Goal: Navigation & Orientation: Find specific page/section

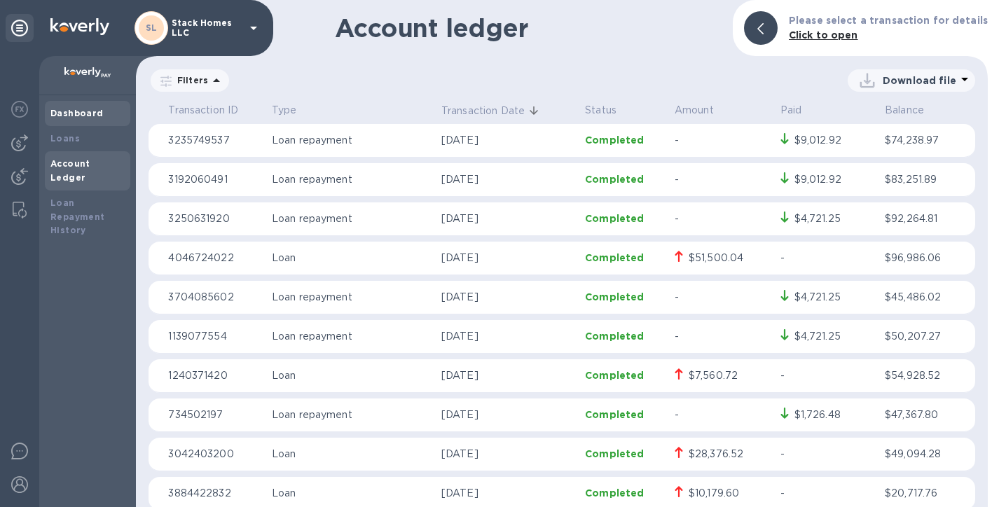
click at [55, 121] on div "Dashboard" at bounding box center [87, 113] width 85 height 25
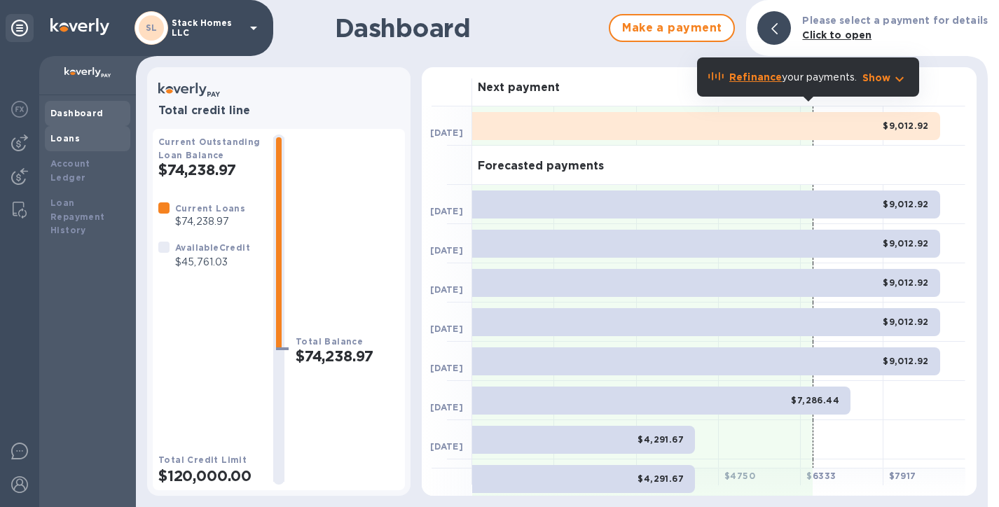
click at [74, 137] on b "Loans" at bounding box center [64, 138] width 29 height 11
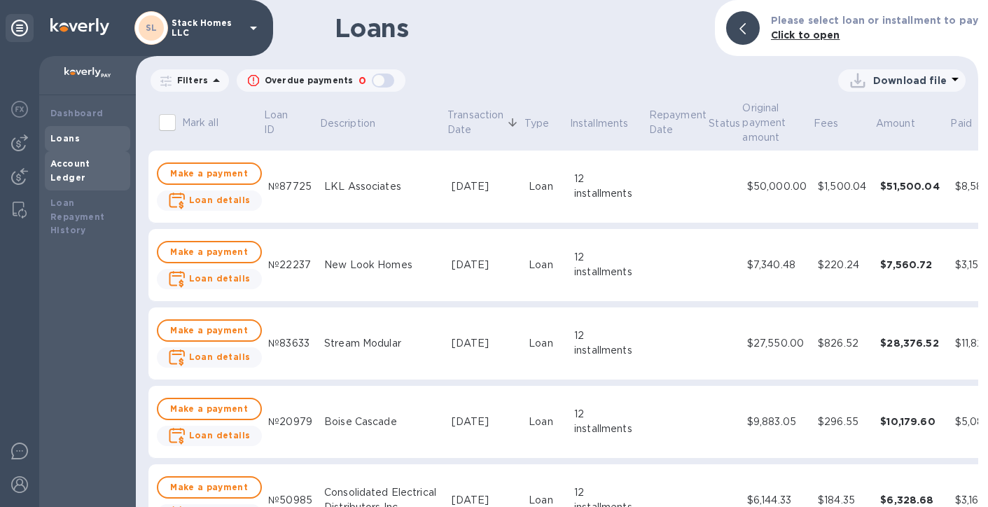
click at [74, 169] on div "Account Ledger" at bounding box center [87, 171] width 74 height 28
